Goal: Task Accomplishment & Management: Manage account settings

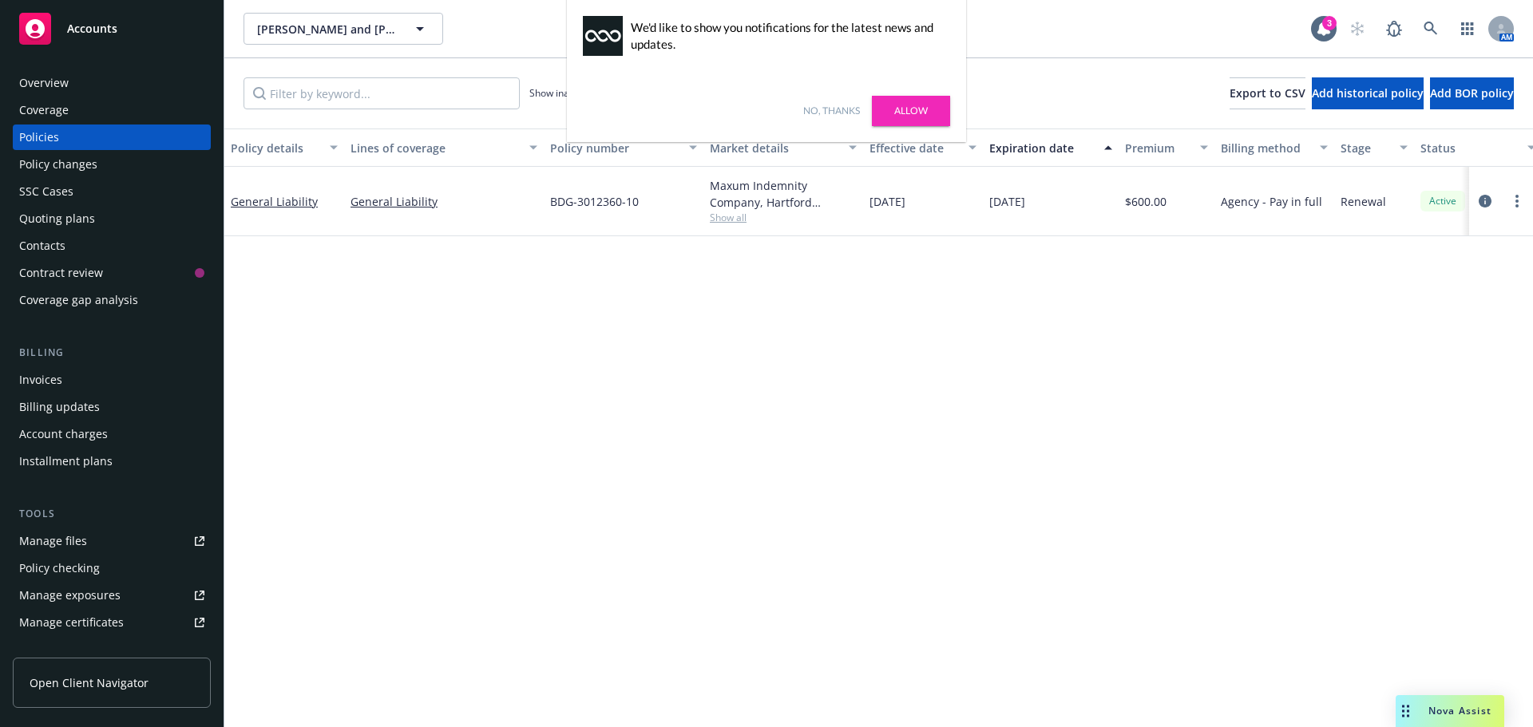
click at [896, 117] on link "Allow" at bounding box center [911, 111] width 78 height 30
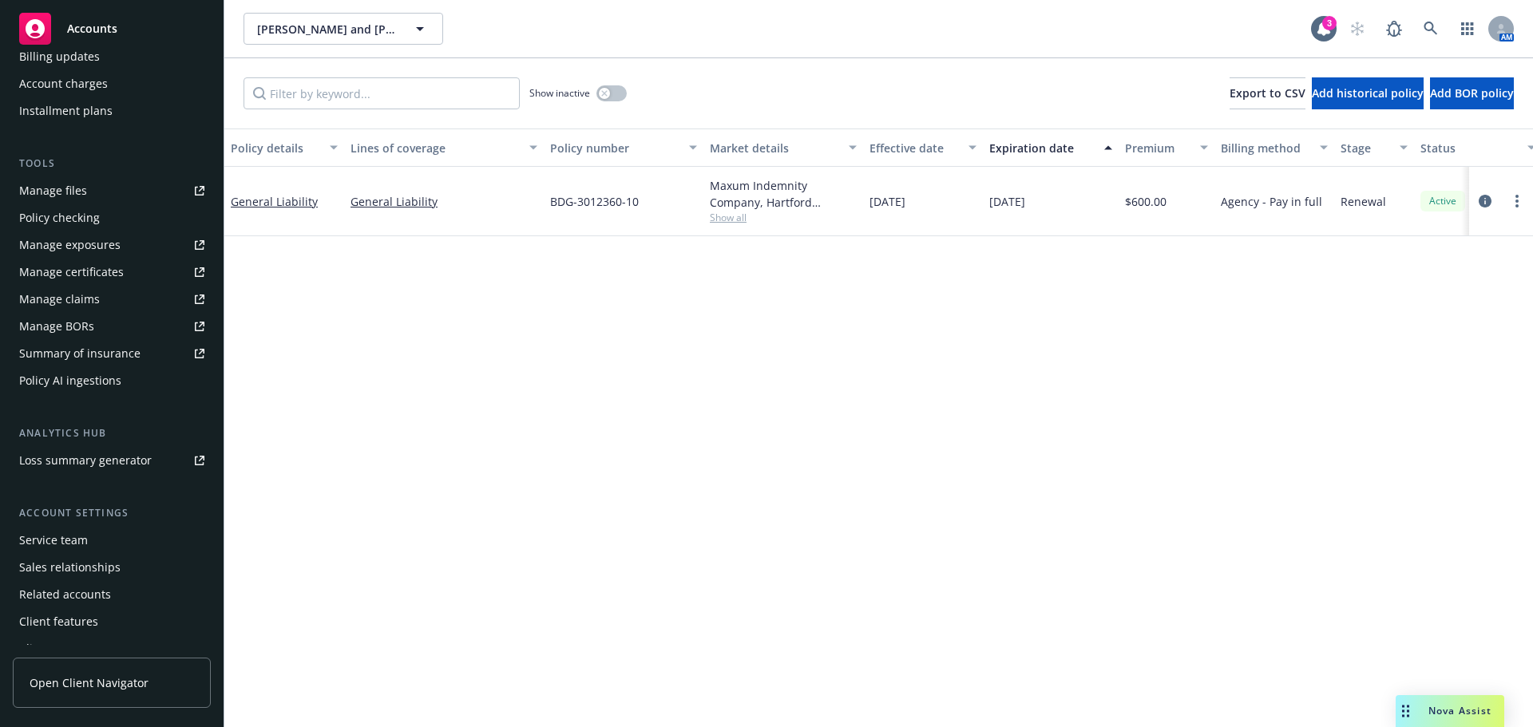
scroll to position [367, 0]
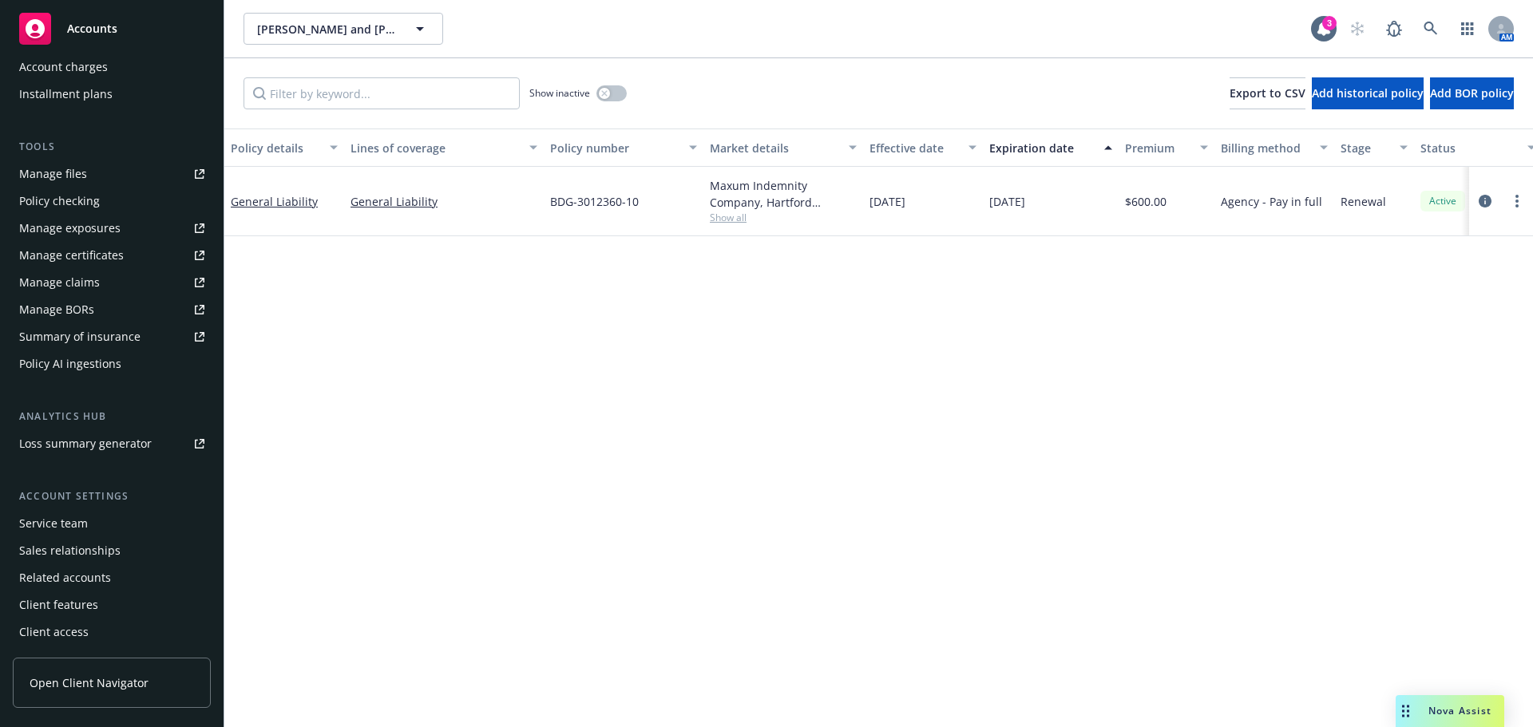
click at [103, 523] on div "Service team" at bounding box center [111, 524] width 185 height 26
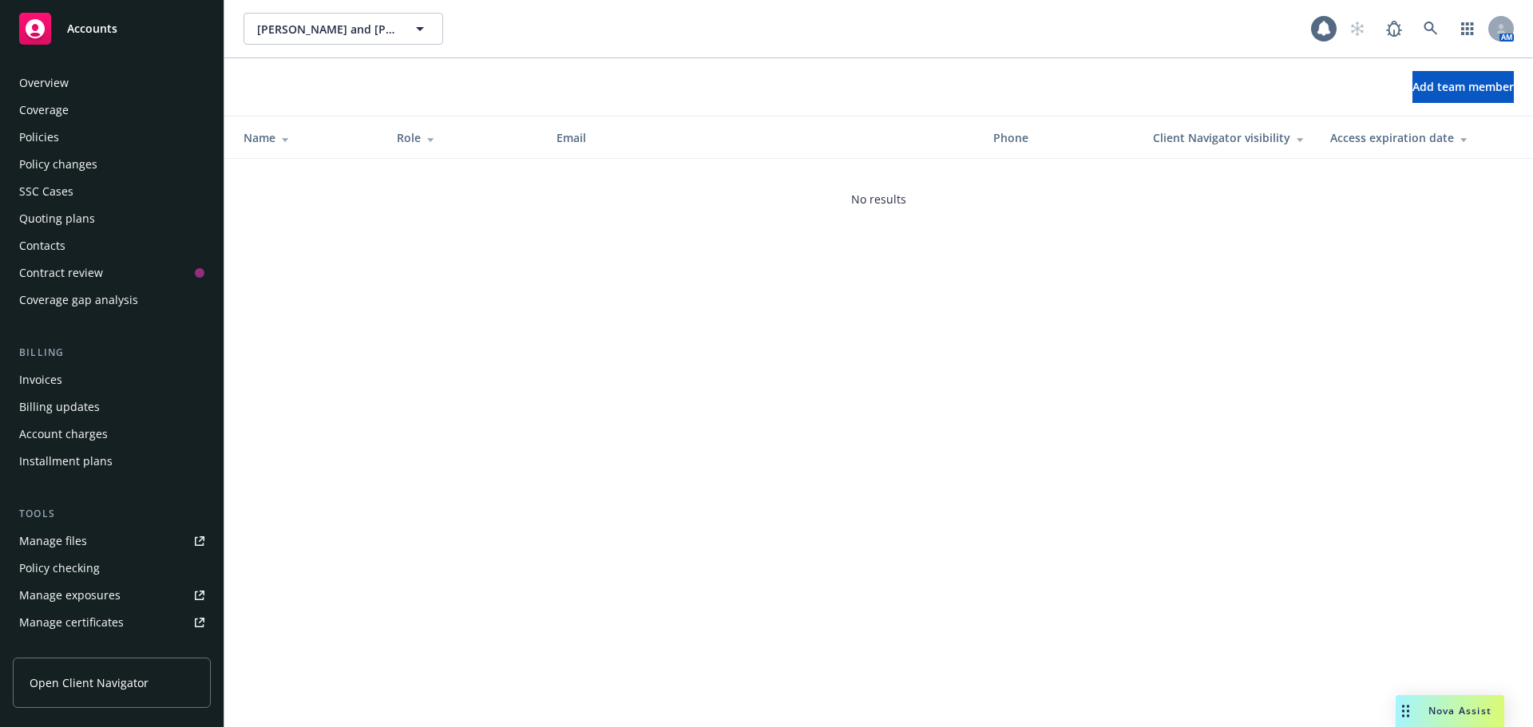
scroll to position [367, 0]
